Goal: Task Accomplishment & Management: Manage account settings

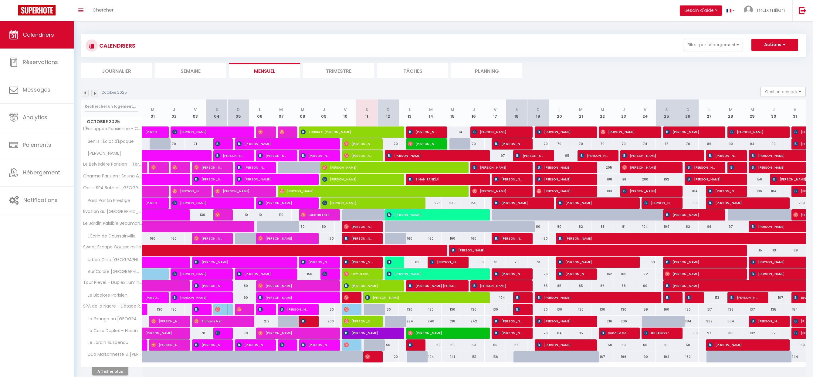
click at [87, 93] on img at bounding box center [85, 93] width 7 height 7
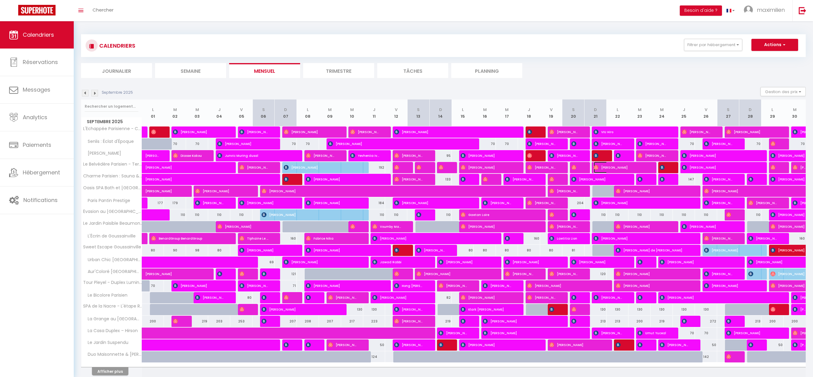
click at [620, 169] on span "[PERSON_NAME]" at bounding box center [620, 168] width 52 height 12
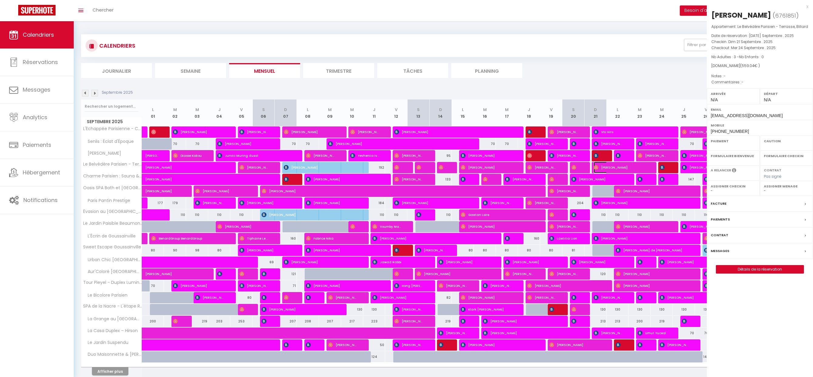
select select "OK"
select select "0"
select select "1"
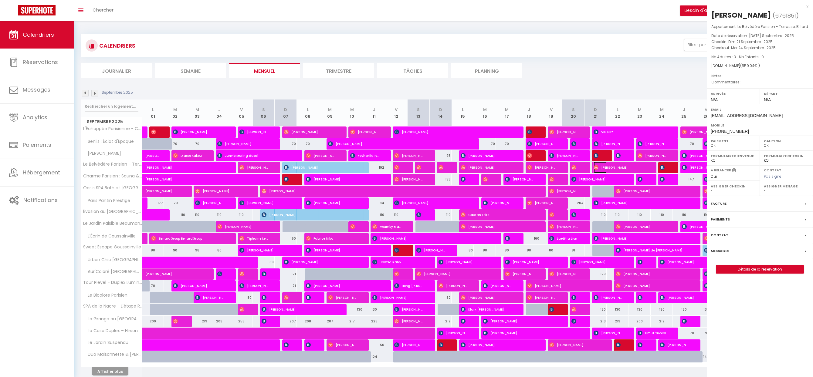
select select
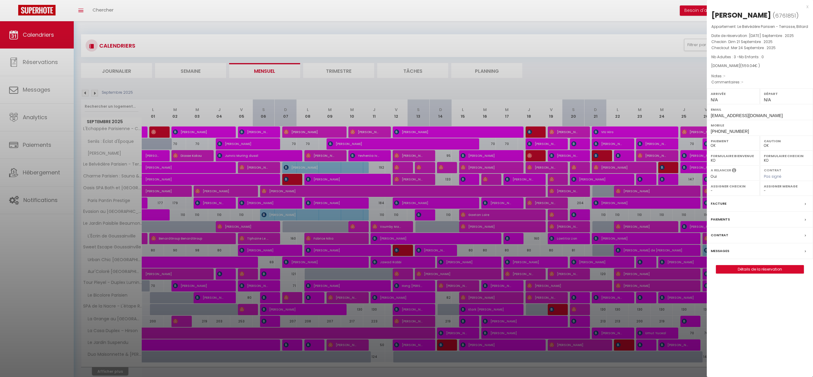
click at [748, 259] on div "Messages" at bounding box center [760, 251] width 106 height 16
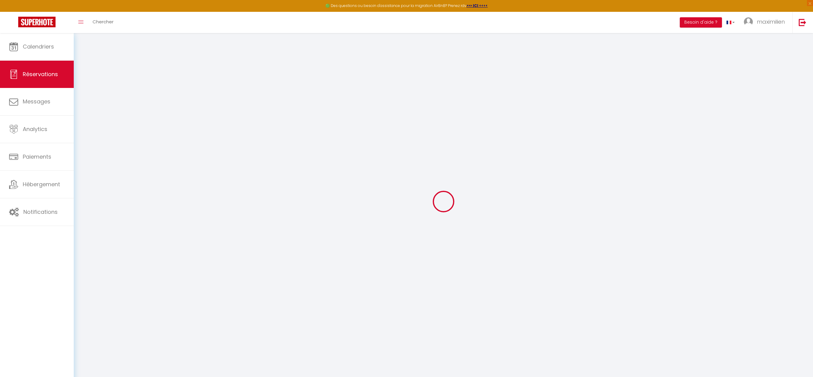
select select
checkbox input "false"
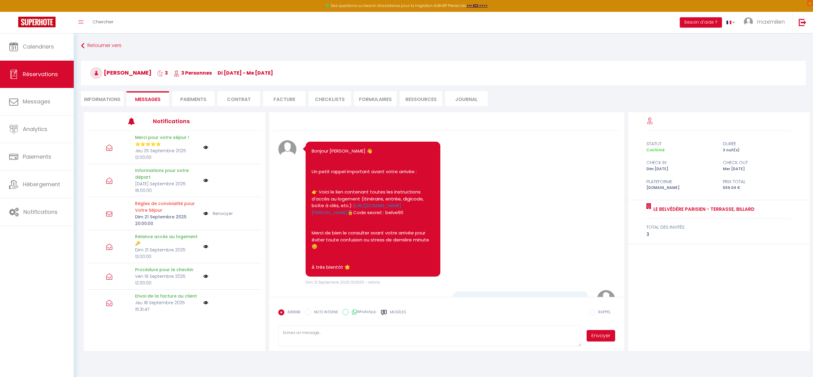
scroll to position [901, 0]
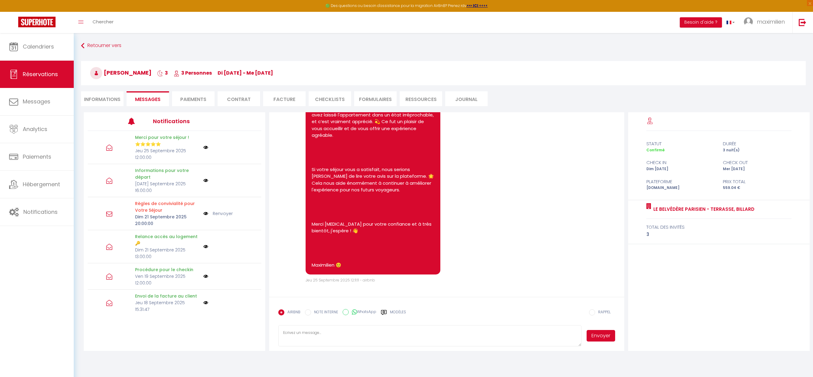
click at [338, 97] on li "CHECKLISTS" at bounding box center [330, 98] width 42 height 15
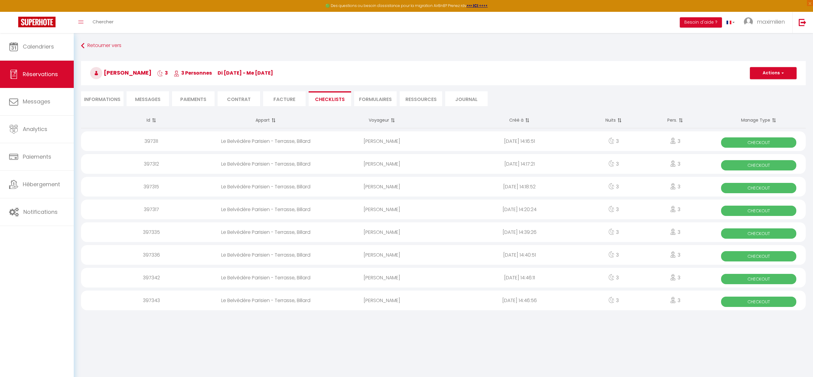
click at [475, 141] on div "[DATE] 14:16:51" at bounding box center [520, 141] width 138 height 20
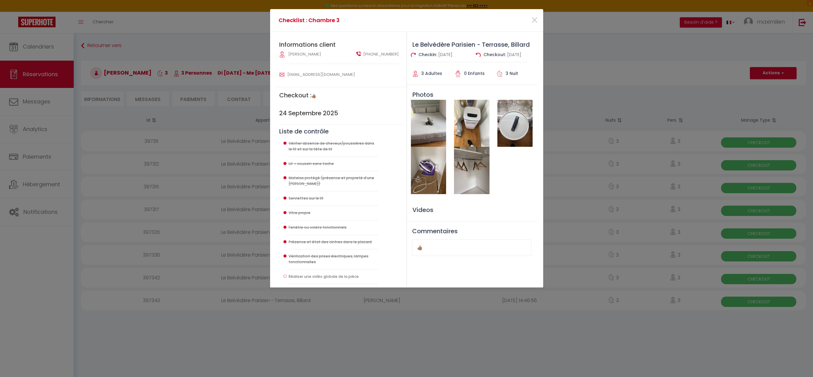
click at [606, 94] on div "Checklist : Chambre 3 × Informations client Taha Kaan Kurtarslan +905316730490 …" at bounding box center [406, 188] width 813 height 377
click at [535, 22] on span "×" at bounding box center [535, 20] width 8 height 18
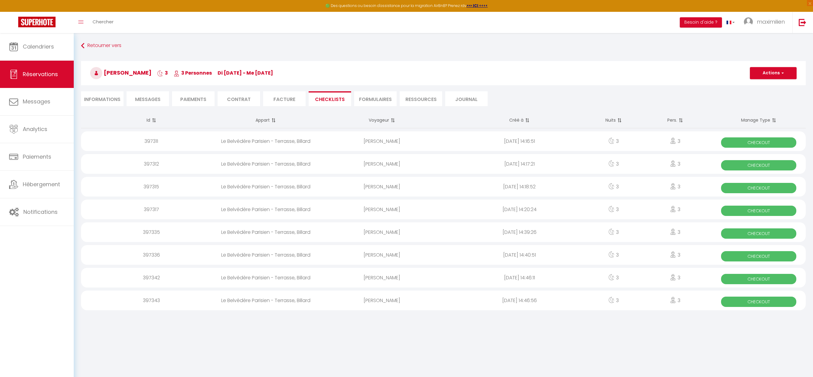
click at [331, 183] on div "[PERSON_NAME]" at bounding box center [382, 187] width 138 height 20
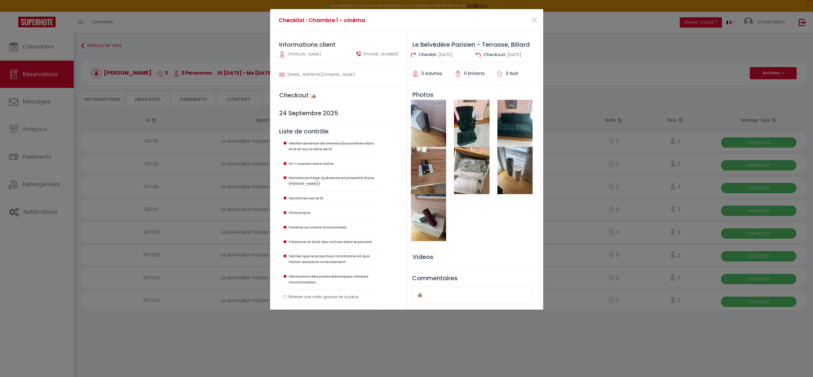
click at [529, 18] on div "×" at bounding box center [497, 20] width 91 height 13
click at [536, 18] on span "×" at bounding box center [535, 20] width 8 height 18
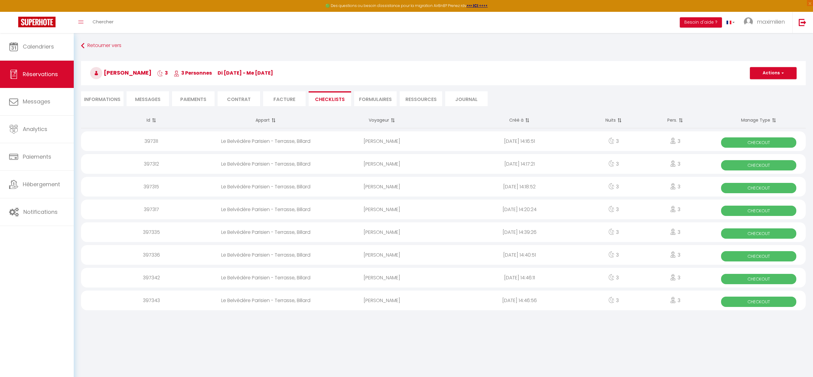
click at [431, 233] on div "[PERSON_NAME]" at bounding box center [382, 233] width 138 height 20
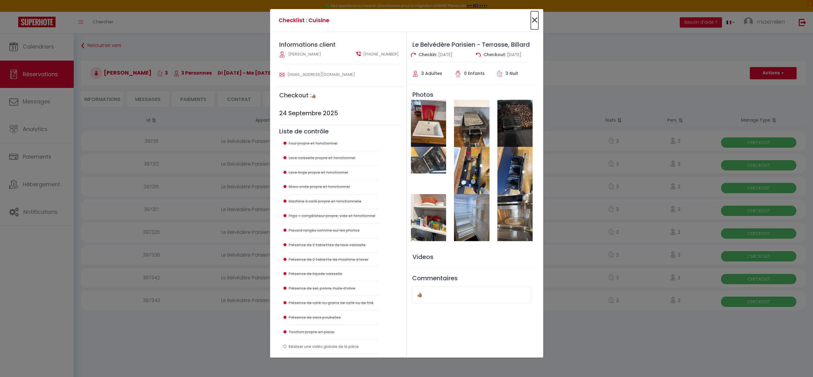
click at [534, 22] on span "×" at bounding box center [535, 20] width 8 height 18
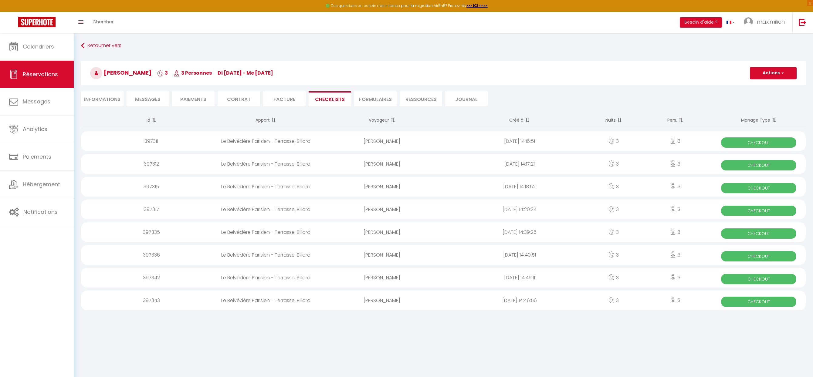
click at [430, 281] on div "[PERSON_NAME]" at bounding box center [382, 278] width 138 height 20
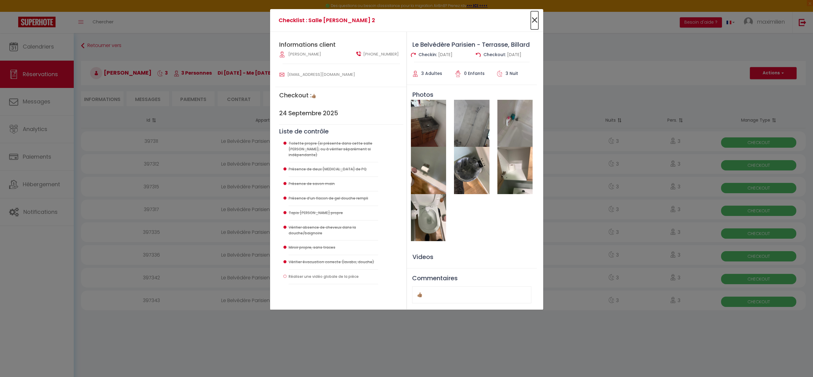
click at [532, 22] on span "×" at bounding box center [535, 20] width 8 height 18
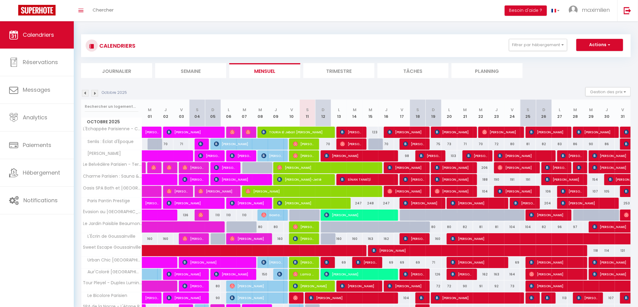
click at [84, 92] on img at bounding box center [85, 93] width 7 height 7
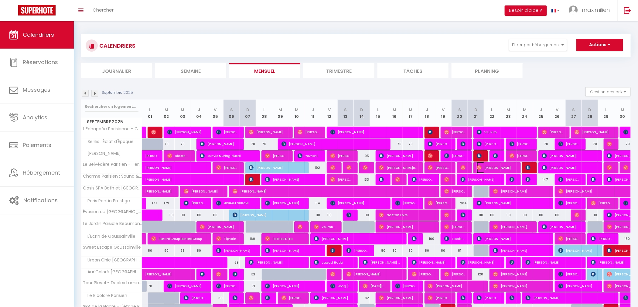
click at [505, 169] on span "[PERSON_NAME]" at bounding box center [496, 168] width 38 height 12
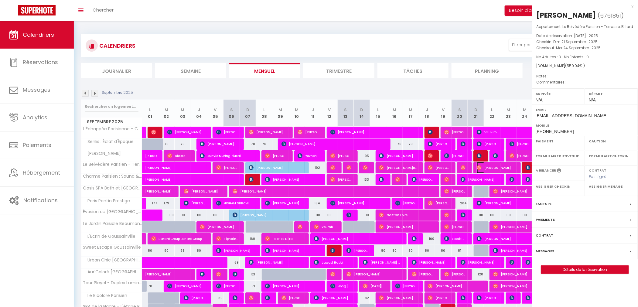
select select "OK"
select select "0"
select select "1"
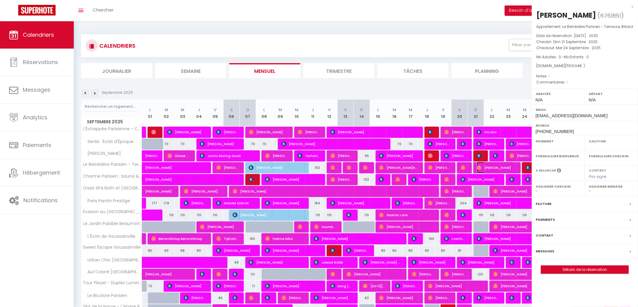
select select
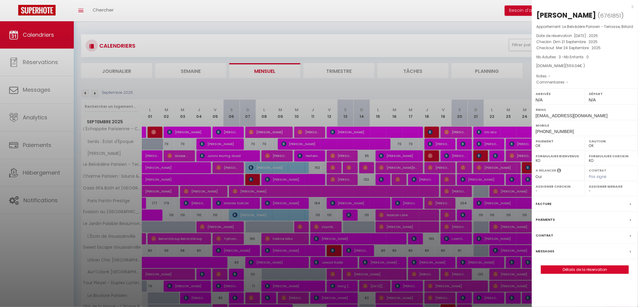
click at [554, 259] on div "Messages" at bounding box center [585, 251] width 106 height 16
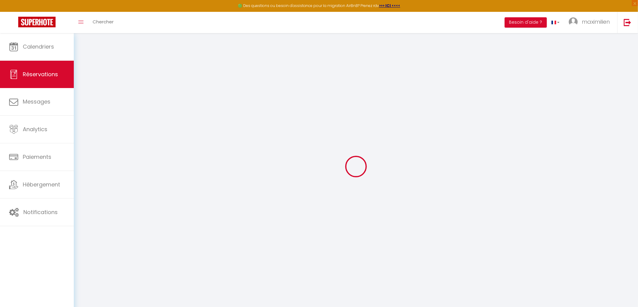
select select
checkbox input "false"
select select
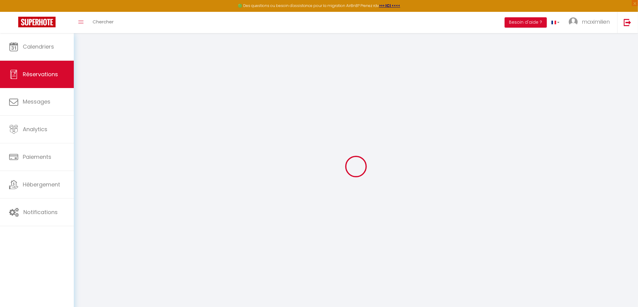
select select
checkbox input "false"
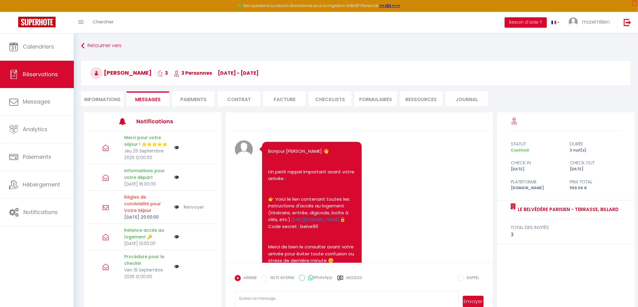
scroll to position [1031, 0]
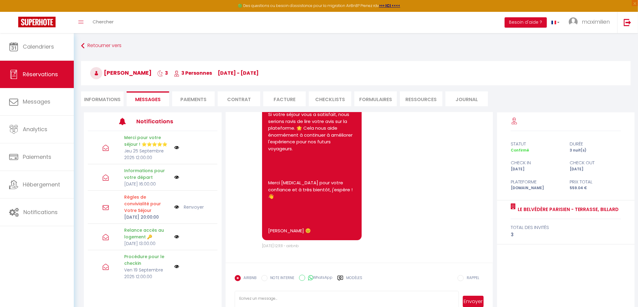
click at [330, 99] on li "CHECKLISTS" at bounding box center [330, 98] width 42 height 15
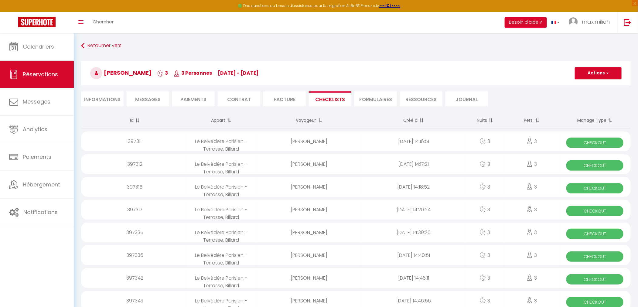
click at [152, 162] on div "397312" at bounding box center [133, 164] width 104 height 20
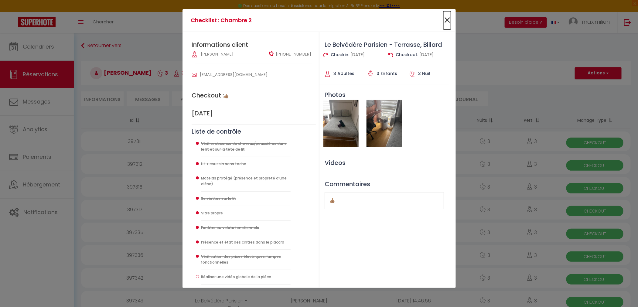
click at [445, 20] on span "×" at bounding box center [447, 20] width 8 height 18
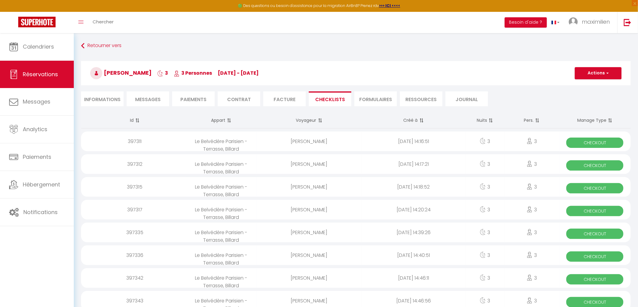
click at [344, 206] on div "[PERSON_NAME]" at bounding box center [309, 210] width 104 height 20
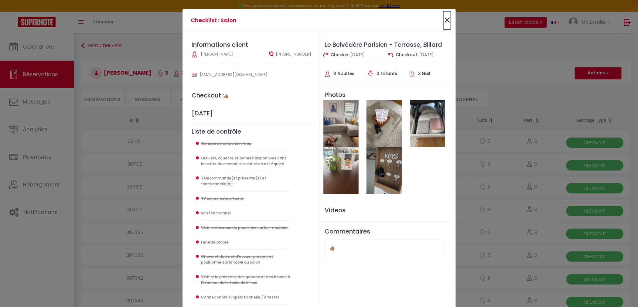
click at [449, 19] on span "×" at bounding box center [447, 20] width 8 height 18
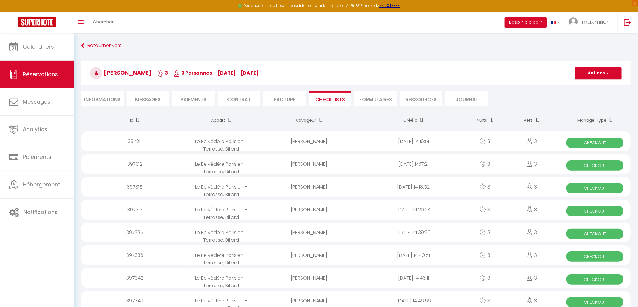
click at [353, 257] on div "[PERSON_NAME]" at bounding box center [309, 255] width 104 height 20
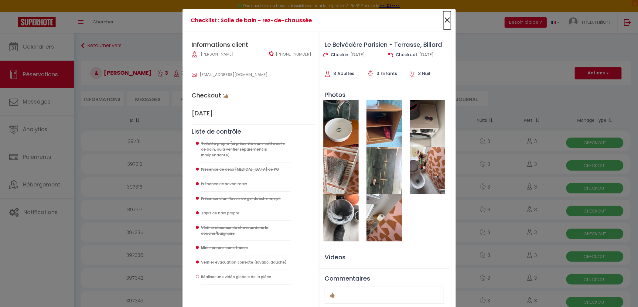
click at [445, 16] on span "×" at bounding box center [447, 20] width 8 height 18
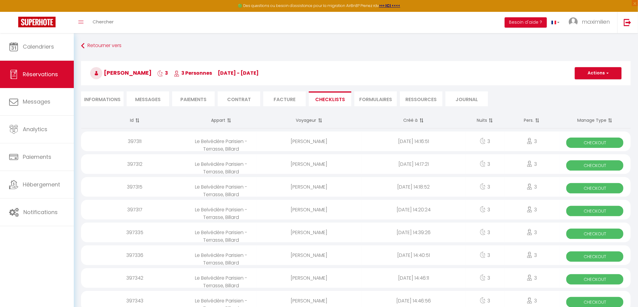
scroll to position [33, 0]
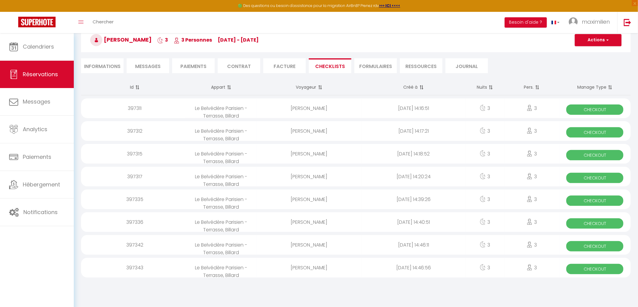
click at [359, 268] on div "[PERSON_NAME]" at bounding box center [309, 268] width 104 height 20
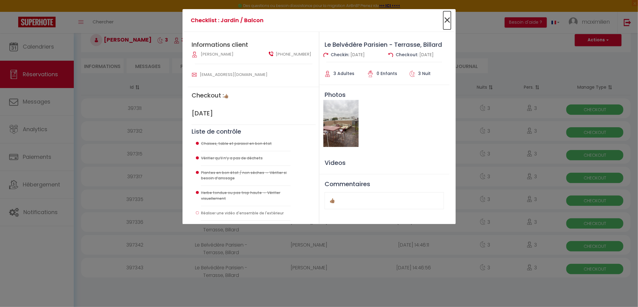
click at [450, 19] on span "×" at bounding box center [447, 20] width 8 height 18
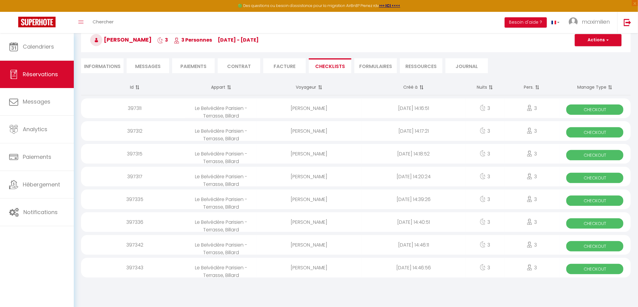
click at [357, 216] on div "[PERSON_NAME]" at bounding box center [309, 222] width 104 height 20
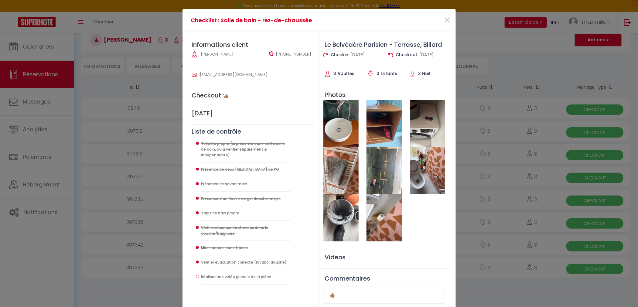
click at [386, 176] on img at bounding box center [383, 170] width 35 height 47
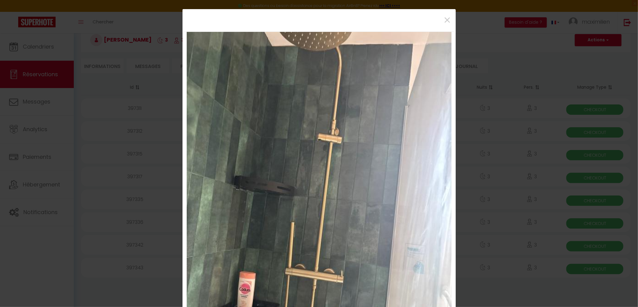
scroll to position [117, 0]
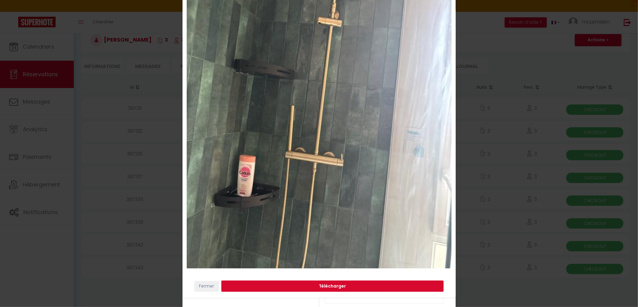
click at [331, 288] on button "Télécharger" at bounding box center [332, 286] width 222 height 12
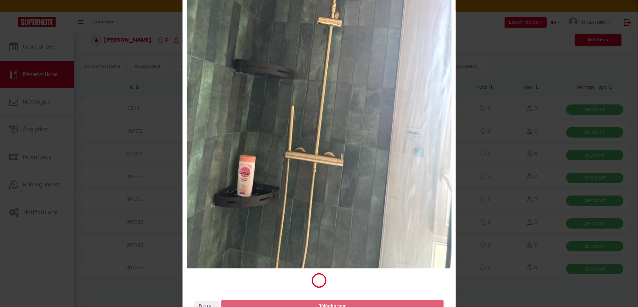
scroll to position [0, 0]
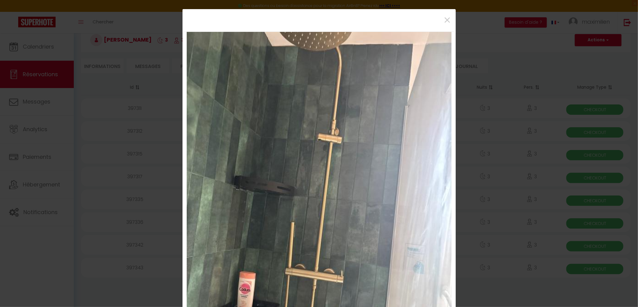
click at [430, 19] on div "×" at bounding box center [319, 20] width 264 height 13
click at [446, 20] on span "×" at bounding box center [448, 20] width 8 height 18
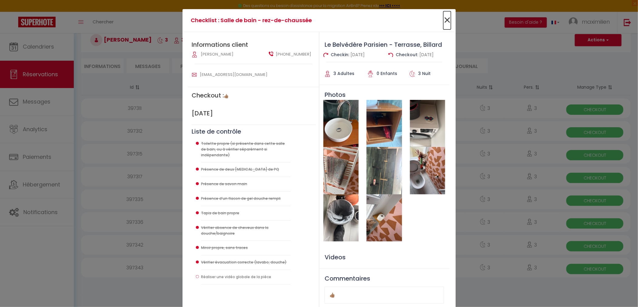
click at [449, 19] on span "×" at bounding box center [447, 20] width 8 height 18
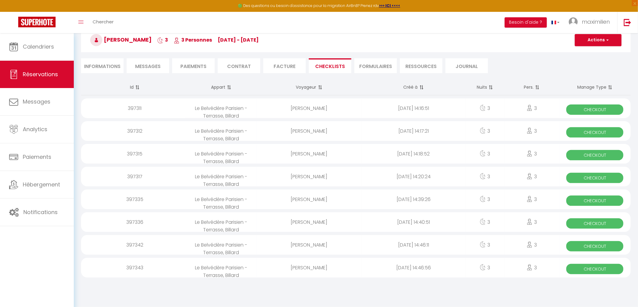
click at [345, 175] on div "[PERSON_NAME]" at bounding box center [309, 177] width 104 height 20
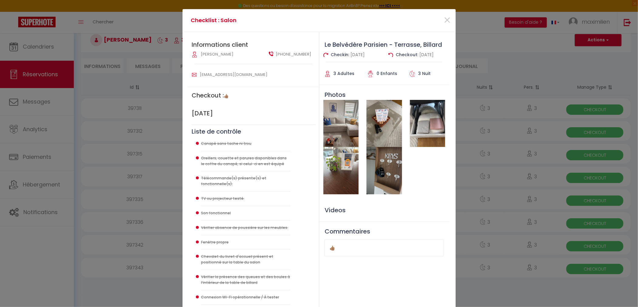
click at [431, 121] on img at bounding box center [427, 123] width 35 height 47
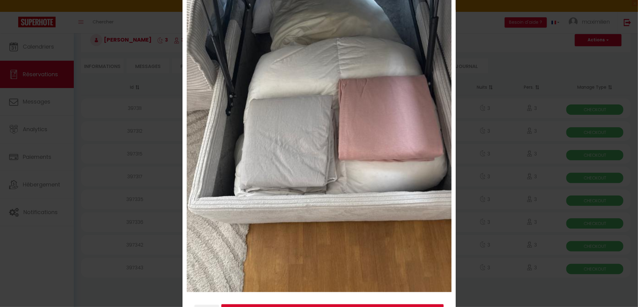
scroll to position [117, 0]
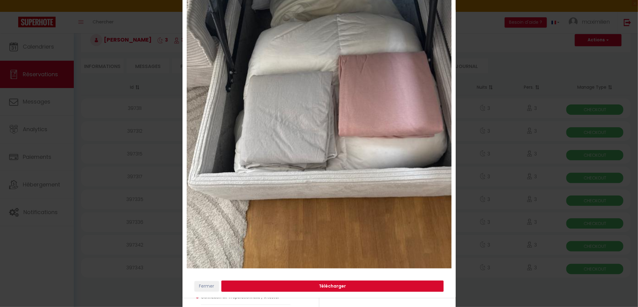
click at [351, 286] on button "Télécharger" at bounding box center [332, 286] width 222 height 12
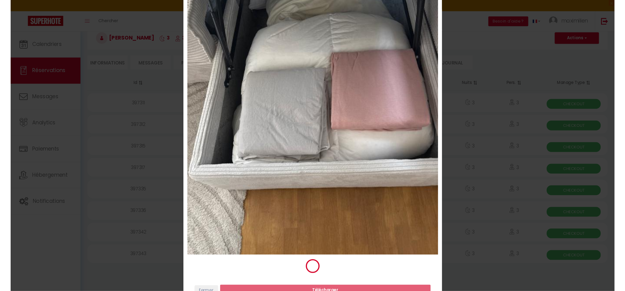
scroll to position [0, 0]
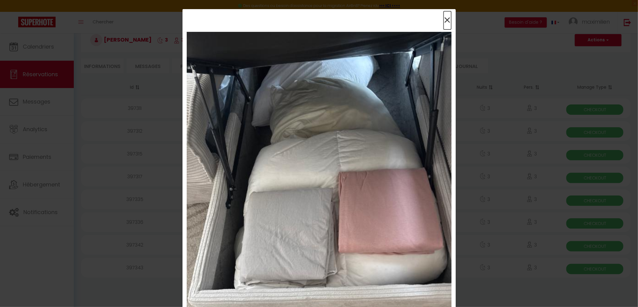
click at [448, 19] on span "×" at bounding box center [448, 20] width 8 height 18
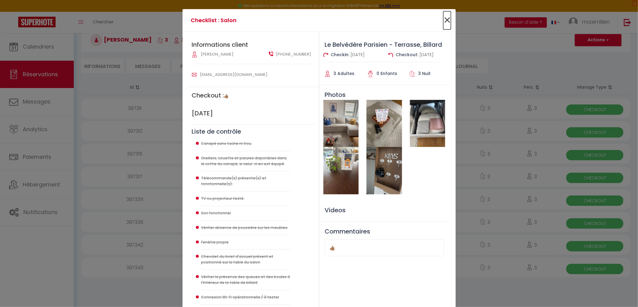
click at [448, 21] on span "×" at bounding box center [447, 20] width 8 height 18
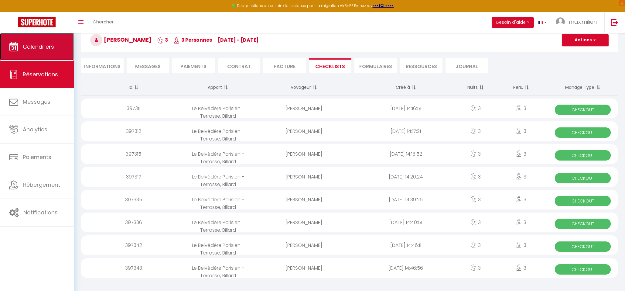
click at [38, 43] on span "Calendriers" at bounding box center [38, 47] width 31 height 8
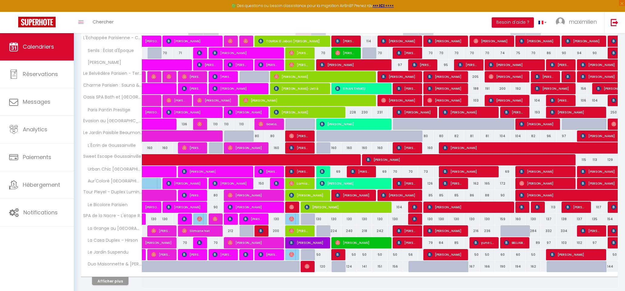
scroll to position [105, 0]
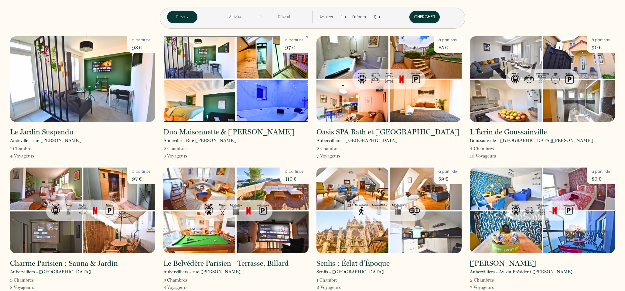
click at [267, 73] on img at bounding box center [235, 79] width 145 height 86
click at [231, 92] on img at bounding box center [235, 79] width 145 height 86
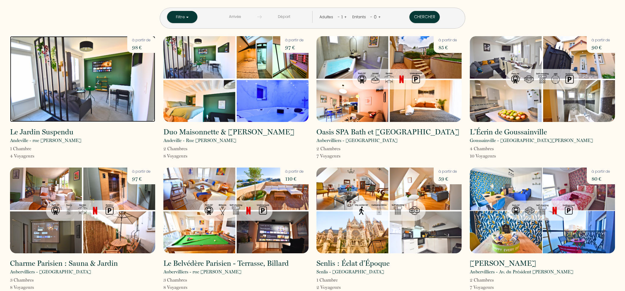
click at [119, 77] on img at bounding box center [82, 79] width 145 height 86
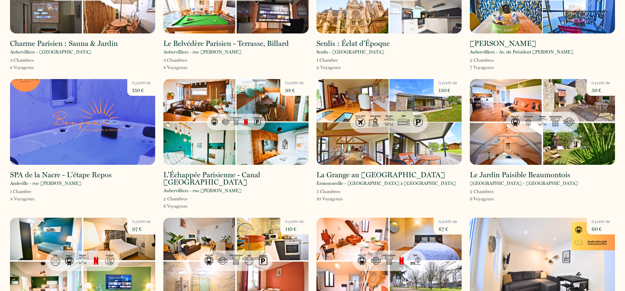
scroll to position [223, 0]
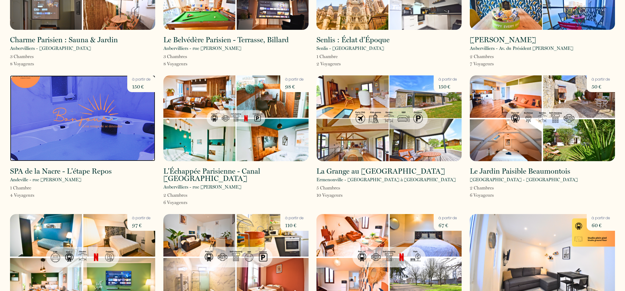
click at [141, 109] on img at bounding box center [82, 118] width 145 height 86
